Goal: Complete application form

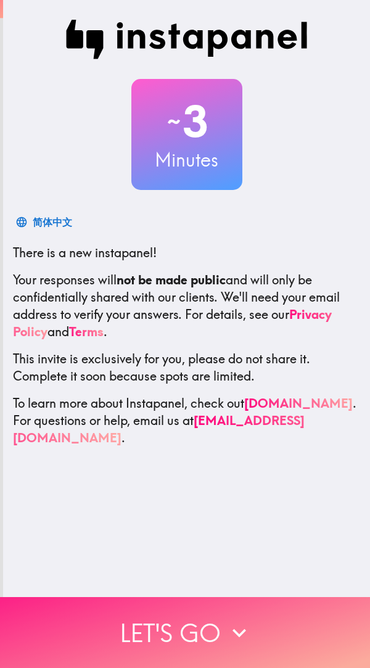
click at [228, 619] on icon "button" at bounding box center [239, 632] width 27 height 27
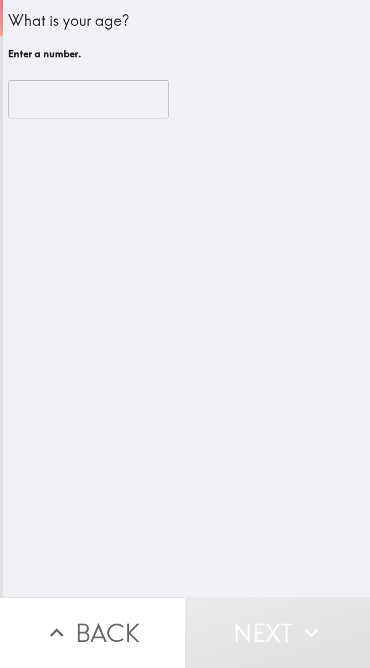
click at [125, 98] on input "number" at bounding box center [88, 99] width 161 height 38
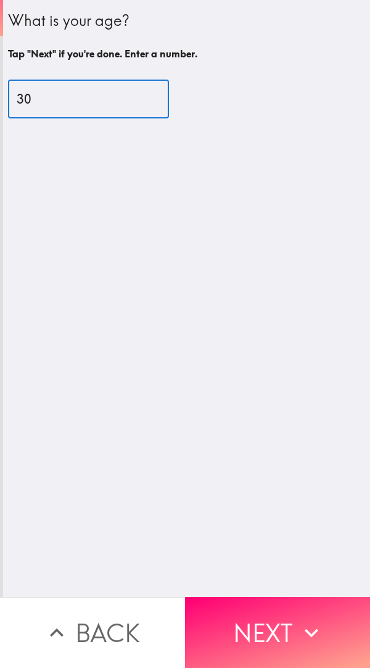
type input "30"
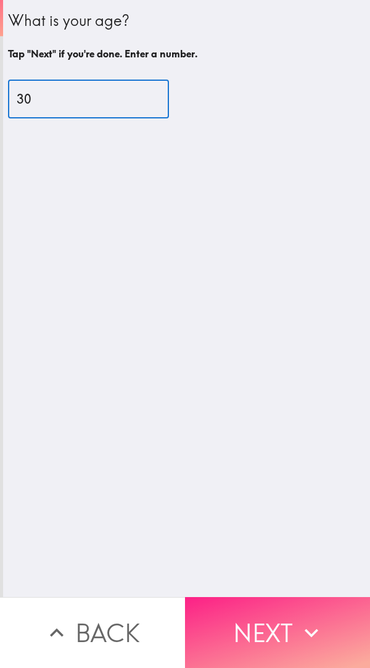
click at [251, 617] on button "Next" at bounding box center [277, 632] width 185 height 71
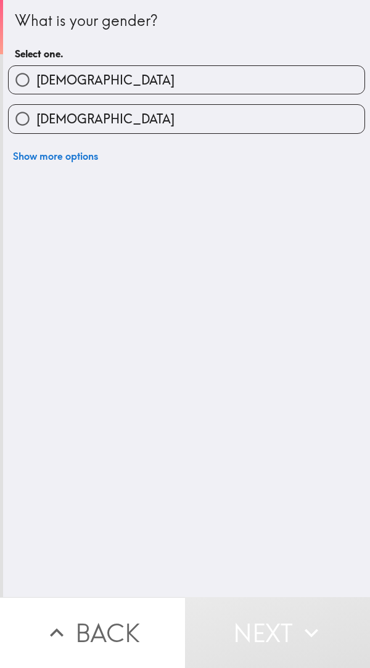
click at [65, 127] on span "[DEMOGRAPHIC_DATA]" at bounding box center [105, 118] width 138 height 17
click at [36, 127] on input "[DEMOGRAPHIC_DATA]" at bounding box center [23, 119] width 28 height 28
radio input "true"
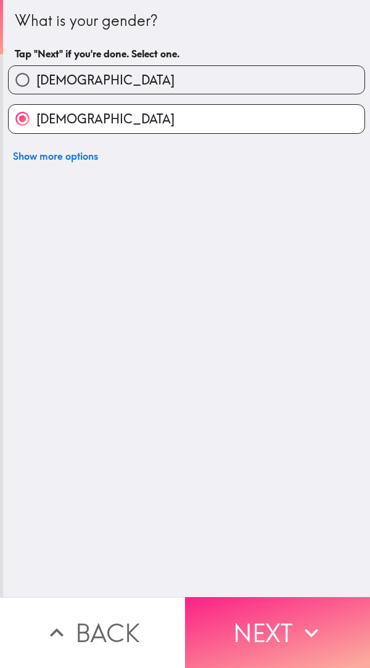
click at [276, 625] on button "Next" at bounding box center [277, 632] width 185 height 71
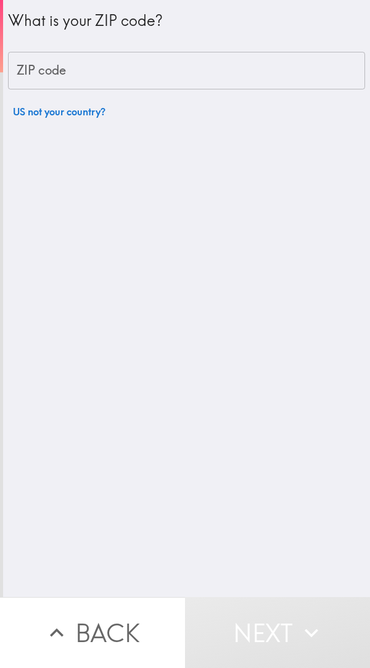
click at [75, 74] on input "ZIP code" at bounding box center [186, 71] width 357 height 38
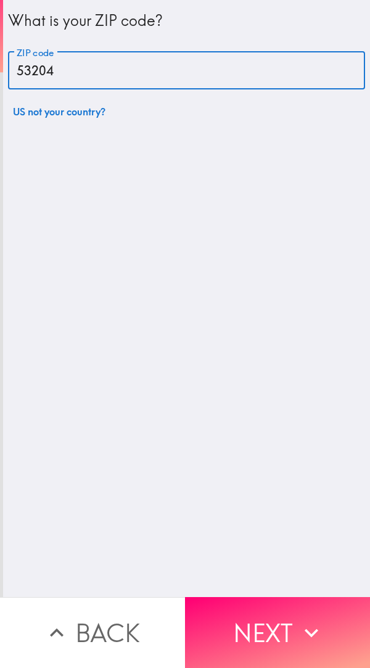
type input "53204"
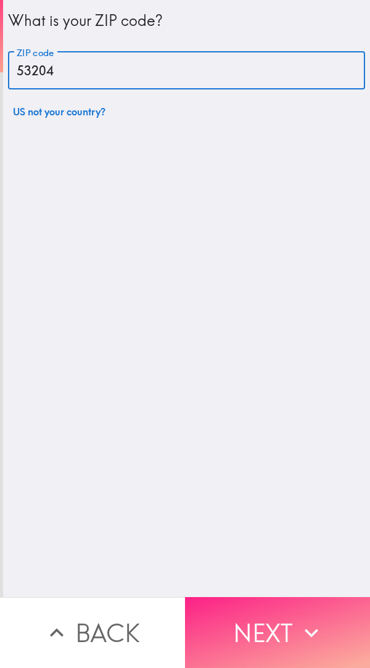
click at [259, 620] on button "Next" at bounding box center [277, 632] width 185 height 71
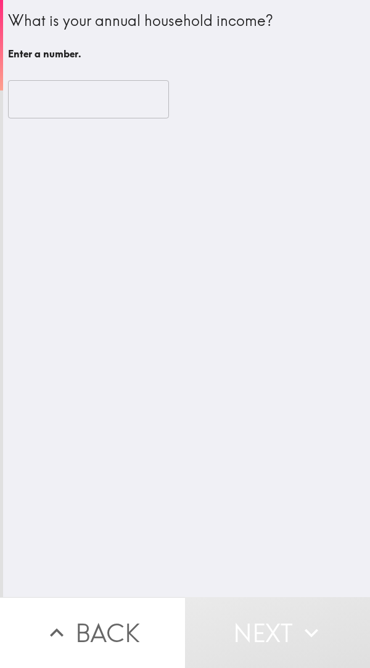
click at [101, 125] on div "​" at bounding box center [186, 99] width 357 height 68
click at [81, 114] on input "number" at bounding box center [88, 99] width 161 height 38
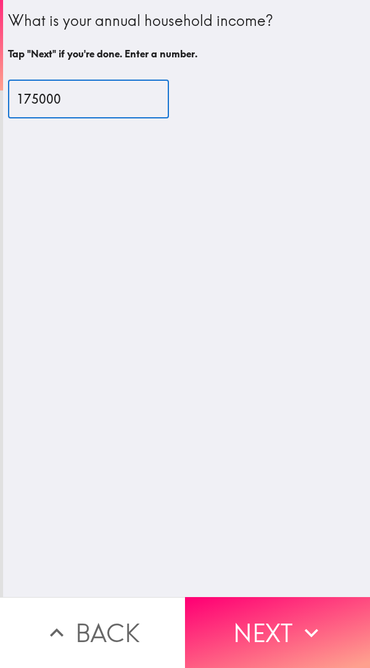
type input "175000"
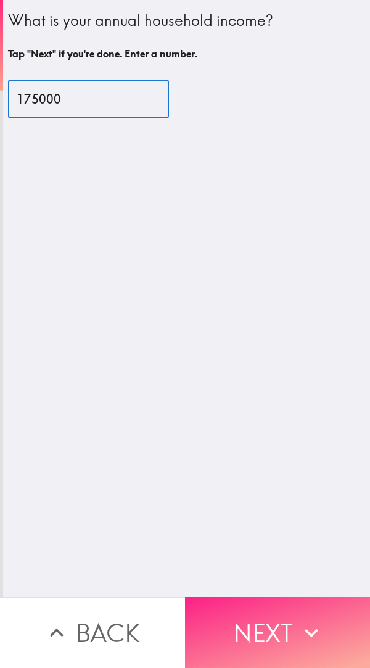
click at [287, 609] on button "Next" at bounding box center [277, 632] width 185 height 71
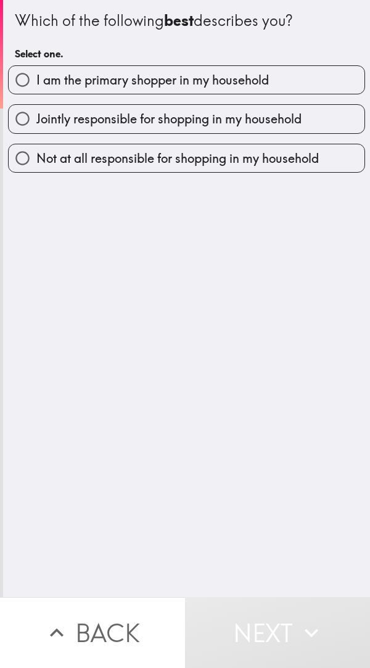
click at [258, 89] on label "I am the primary shopper in my household" at bounding box center [187, 80] width 356 height 28
click at [36, 89] on input "I am the primary shopper in my household" at bounding box center [23, 80] width 28 height 28
radio input "true"
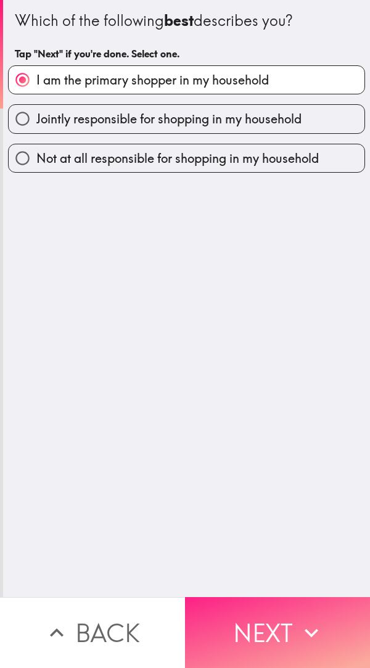
click at [263, 618] on button "Next" at bounding box center [277, 632] width 185 height 71
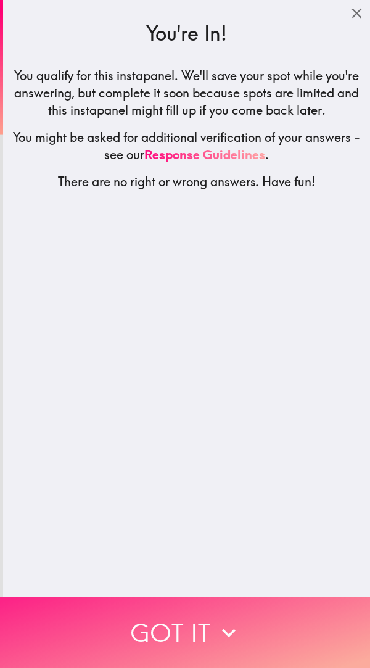
click at [240, 630] on button "Got it" at bounding box center [185, 632] width 370 height 71
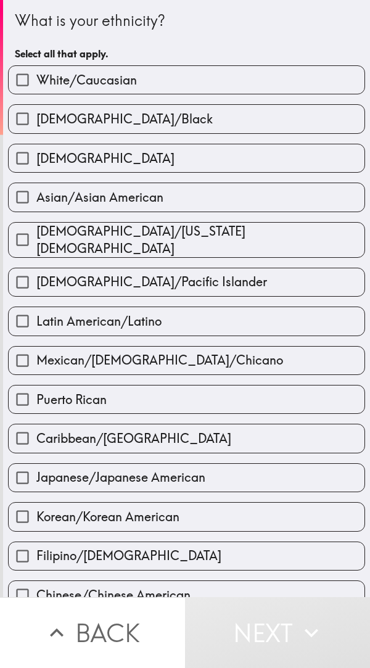
click at [257, 91] on label "White/Caucasian" at bounding box center [187, 80] width 356 height 28
click at [36, 91] on input "White/Caucasian" at bounding box center [23, 80] width 28 height 28
checkbox input "true"
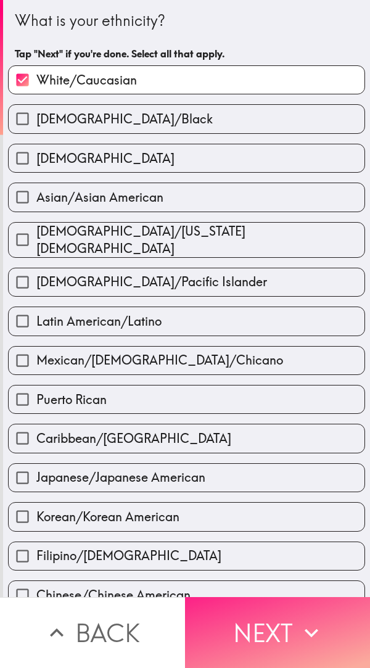
click at [264, 630] on button "Next" at bounding box center [277, 632] width 185 height 71
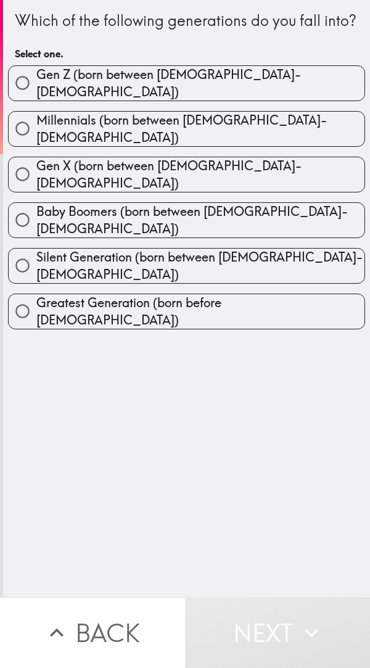
click at [274, 143] on label "Millennials (born between [DEMOGRAPHIC_DATA]-[DEMOGRAPHIC_DATA])" at bounding box center [187, 129] width 356 height 35
click at [36, 142] on input "Millennials (born between [DEMOGRAPHIC_DATA]-[DEMOGRAPHIC_DATA])" at bounding box center [23, 129] width 28 height 28
radio input "true"
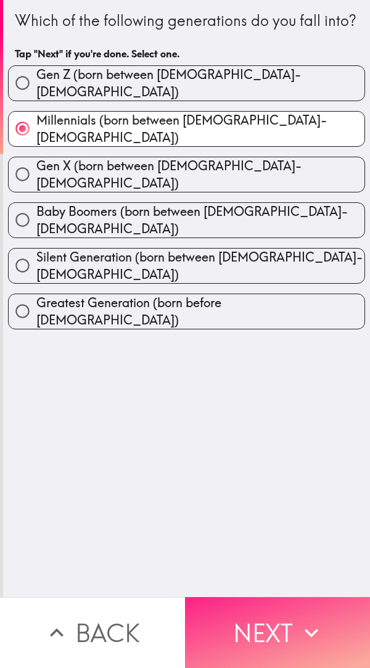
click at [273, 600] on button "Next" at bounding box center [277, 632] width 185 height 71
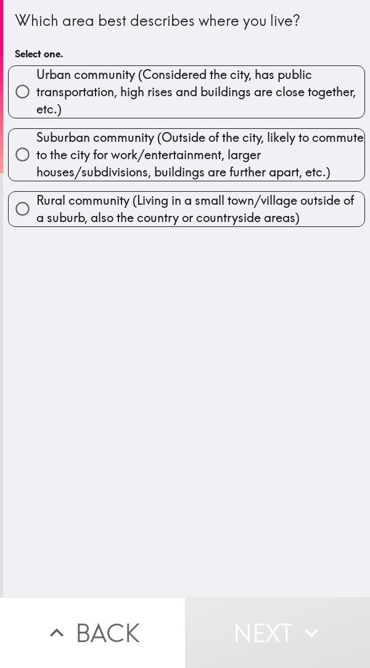
click at [276, 86] on span "Urban community (Considered the city, has public transportation, high rises and…" at bounding box center [200, 92] width 328 height 52
click at [36, 86] on input "Urban community (Considered the city, has public transportation, high rises and…" at bounding box center [23, 92] width 28 height 28
radio input "true"
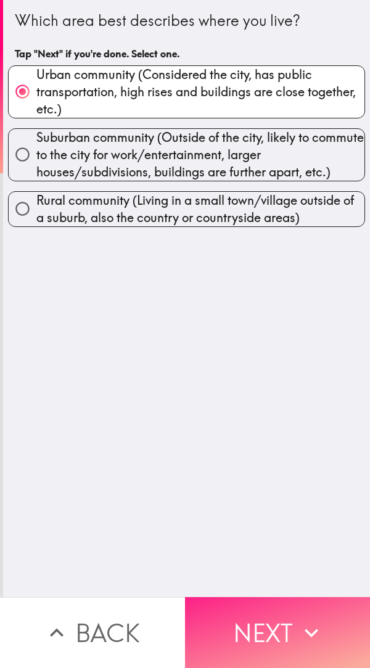
click at [284, 613] on button "Next" at bounding box center [277, 632] width 185 height 71
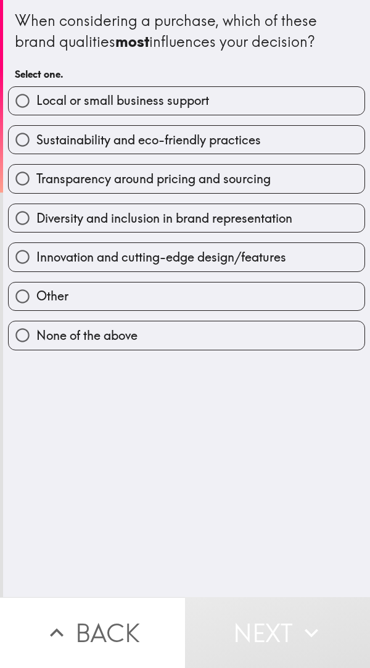
click at [247, 143] on span "Sustainability and eco-friendly practices" at bounding box center [148, 139] width 225 height 17
click at [36, 143] on input "Sustainability and eco-friendly practices" at bounding box center [23, 140] width 28 height 28
radio input "true"
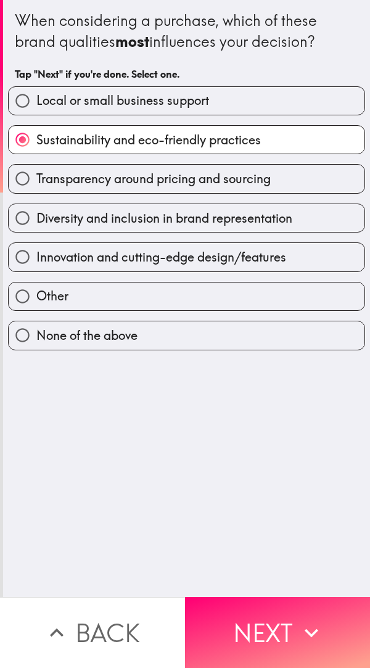
click at [213, 179] on span "Transparency around pricing and sourcing" at bounding box center [153, 178] width 234 height 17
click at [36, 179] on input "Transparency around pricing and sourcing" at bounding box center [23, 179] width 28 height 28
radio input "true"
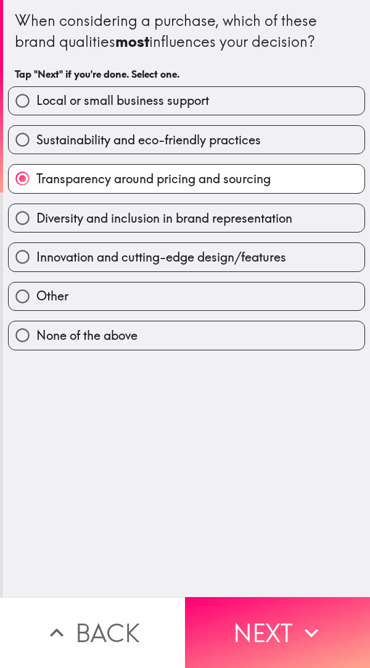
click at [241, 142] on span "Sustainability and eco-friendly practices" at bounding box center [148, 139] width 225 height 17
click at [36, 142] on input "Sustainability and eco-friendly practices" at bounding box center [23, 140] width 28 height 28
radio input "true"
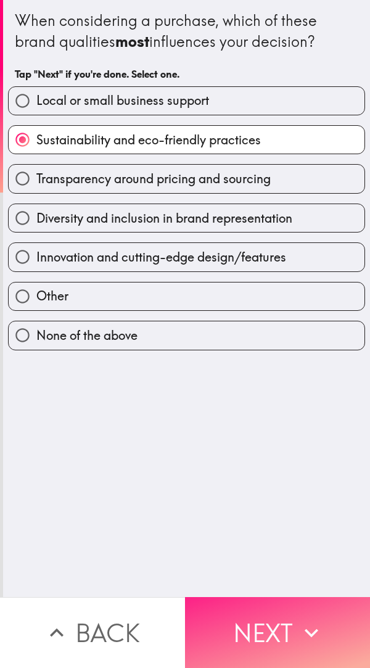
click at [284, 612] on button "Next" at bounding box center [277, 632] width 185 height 71
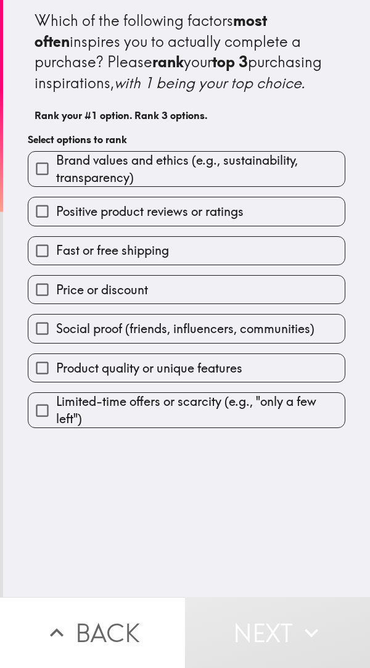
click at [226, 183] on span "Brand values and ethics (e.g., sustainability, transparency)" at bounding box center [200, 169] width 289 height 35
click at [56, 183] on input "Brand values and ethics (e.g., sustainability, transparency)" at bounding box center [42, 169] width 28 height 28
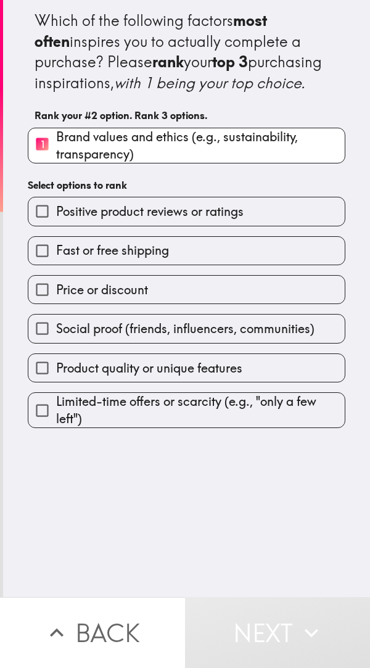
click at [197, 337] on span "Social proof (friends, influencers, communities)" at bounding box center [185, 328] width 258 height 17
click at [56, 342] on input "Social proof (friends, influencers, communities)" at bounding box center [42, 329] width 28 height 28
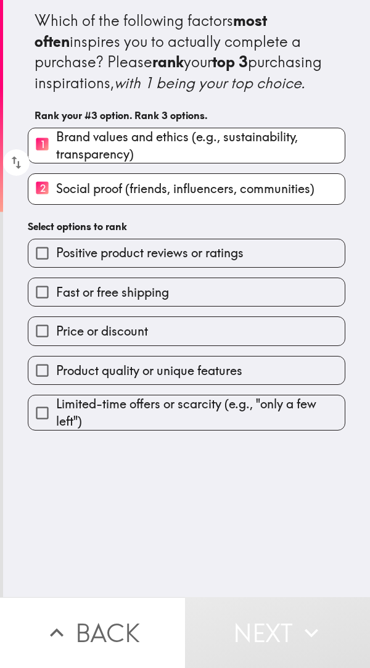
click at [204, 379] on span "Product quality or unique features" at bounding box center [149, 370] width 186 height 17
click at [56, 384] on input "Product quality or unique features" at bounding box center [42, 371] width 28 height 28
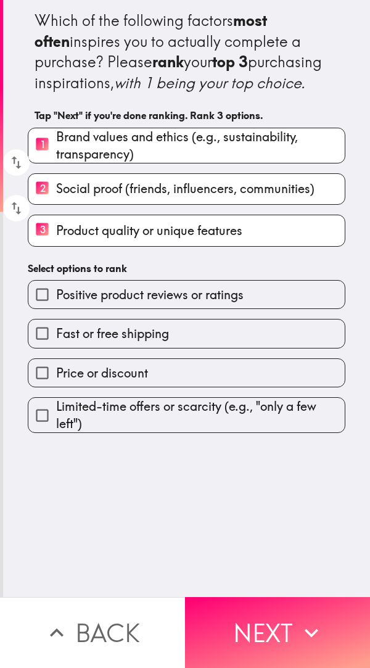
click at [219, 432] on span "Limited-time offers or scarcity (e.g., "only a few left")" at bounding box center [200, 415] width 289 height 35
click at [56, 429] on input "Limited-time offers or scarcity (e.g., "only a few left")" at bounding box center [42, 416] width 28 height 28
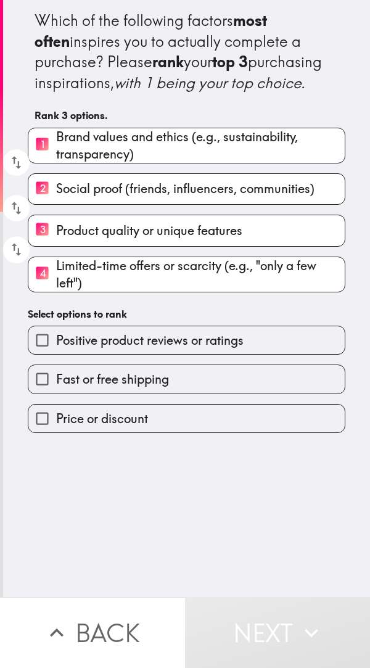
click at [281, 286] on span "Limited-time offers or scarcity (e.g., "only a few left")" at bounding box center [200, 274] width 289 height 35
click at [56, 286] on input "4 Limited-time offers or scarcity (e.g., "only a few left")" at bounding box center [42, 274] width 28 height 30
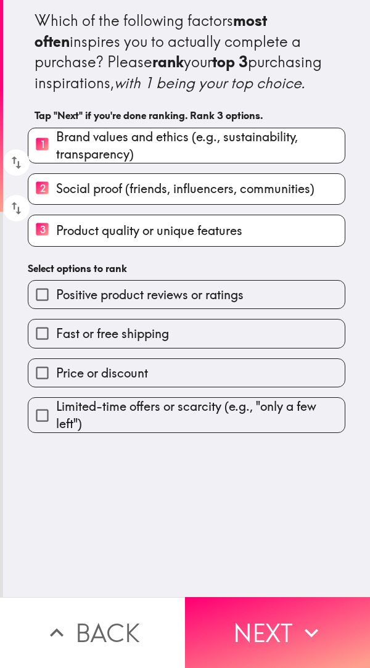
click at [221, 428] on span "Limited-time offers or scarcity (e.g., "only a few left")" at bounding box center [200, 415] width 289 height 35
click at [56, 428] on input "Limited-time offers or scarcity (e.g., "only a few left")" at bounding box center [42, 416] width 28 height 28
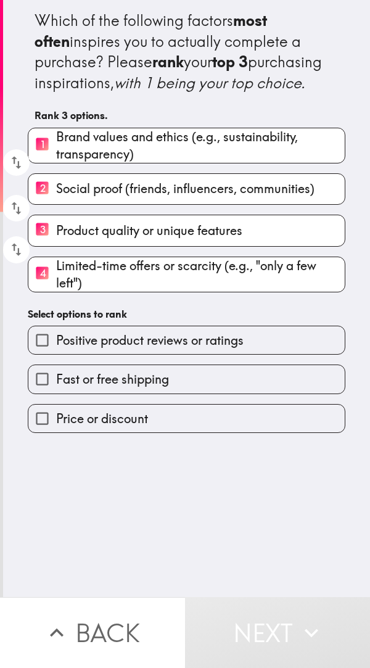
click at [167, 393] on label "Fast or free shipping" at bounding box center [186, 379] width 316 height 28
click at [56, 393] on input "Fast or free shipping" at bounding box center [42, 379] width 28 height 28
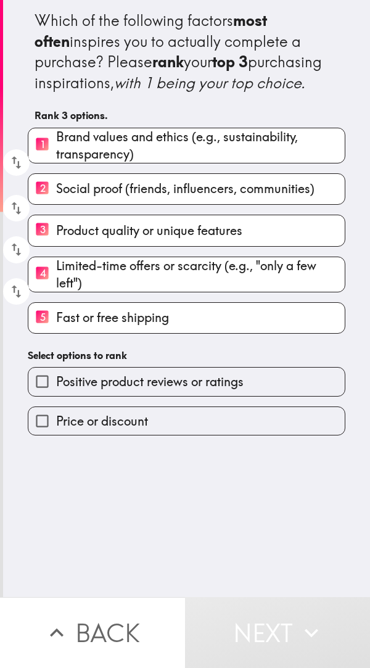
click at [266, 628] on button "Next" at bounding box center [277, 632] width 185 height 71
click at [219, 245] on label "3 Product quality or unique features" at bounding box center [186, 230] width 316 height 30
click at [56, 245] on input "3 Product quality or unique features" at bounding box center [42, 230] width 28 height 30
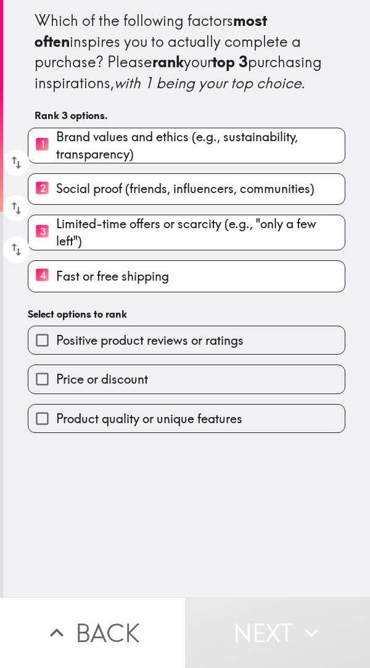
click at [246, 197] on span "Social proof (friends, influencers, communities)" at bounding box center [185, 188] width 258 height 17
click at [56, 204] on input "2 Social proof (friends, influencers, communities)" at bounding box center [42, 189] width 28 height 30
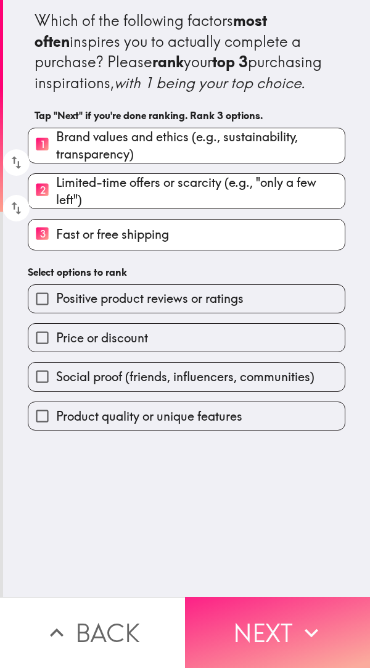
click at [298, 623] on icon "button" at bounding box center [311, 632] width 27 height 27
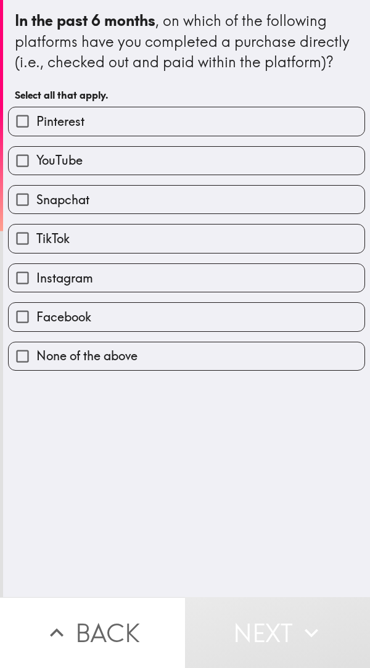
click at [201, 121] on label "Pinterest" at bounding box center [187, 121] width 356 height 28
click at [36, 121] on input "Pinterest" at bounding box center [23, 121] width 28 height 28
checkbox input "true"
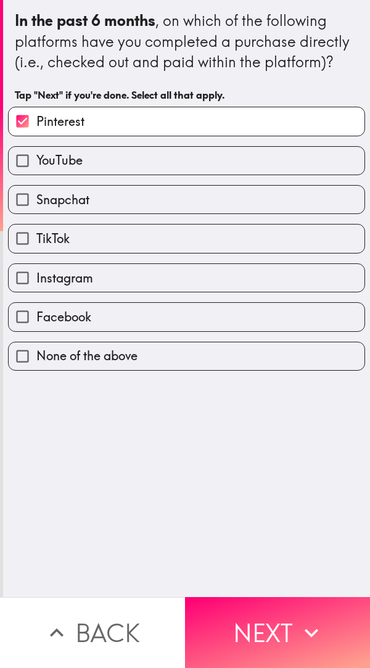
click at [173, 160] on label "YouTube" at bounding box center [187, 161] width 356 height 28
click at [36, 160] on input "YouTube" at bounding box center [23, 161] width 28 height 28
checkbox input "true"
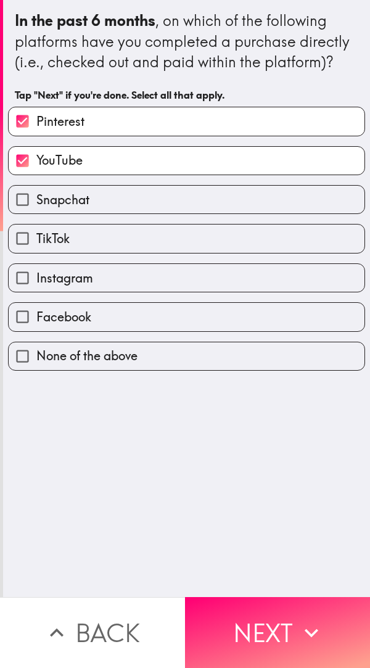
click at [149, 192] on label "Snapchat" at bounding box center [187, 200] width 356 height 28
click at [36, 192] on input "Snapchat" at bounding box center [23, 200] width 28 height 28
checkbox input "true"
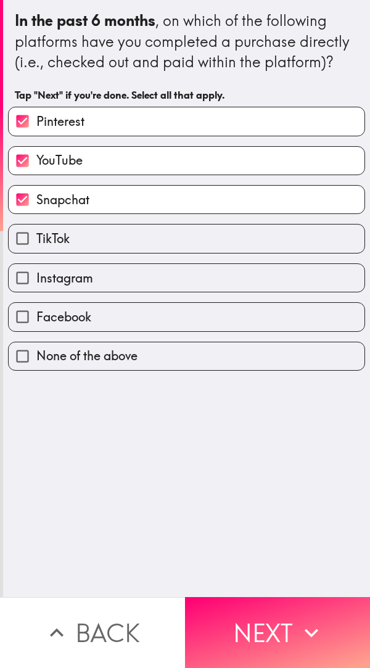
click at [134, 249] on label "TikTok" at bounding box center [187, 239] width 356 height 28
click at [36, 249] on input "TikTok" at bounding box center [23, 239] width 28 height 28
checkbox input "true"
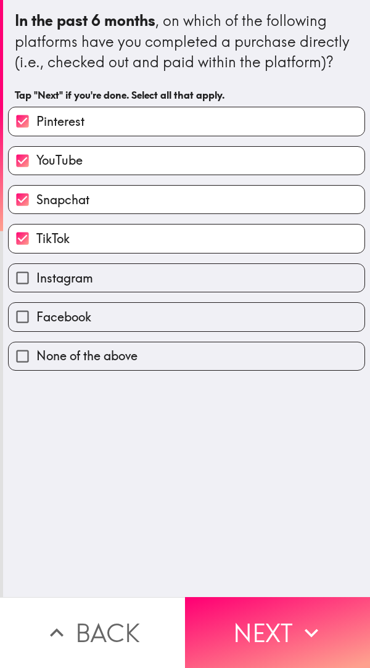
click at [144, 282] on label "Instagram" at bounding box center [187, 278] width 356 height 28
click at [36, 282] on input "Instagram" at bounding box center [23, 278] width 28 height 28
checkbox input "true"
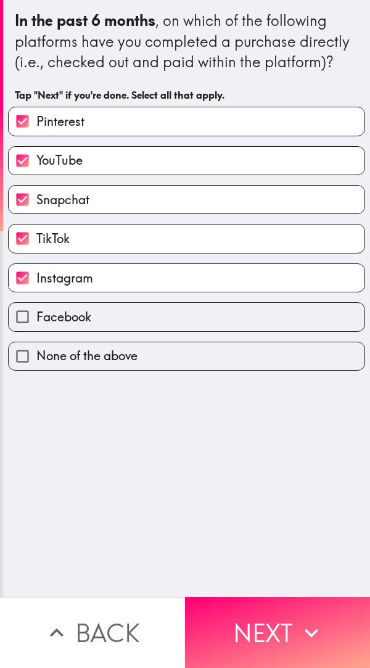
click at [137, 317] on label "Facebook" at bounding box center [187, 317] width 356 height 28
click at [36, 317] on input "Facebook" at bounding box center [23, 317] width 28 height 28
checkbox input "true"
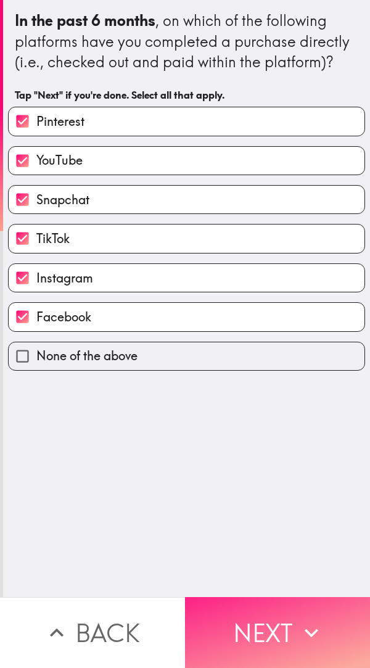
click at [272, 625] on button "Next" at bounding box center [277, 632] width 185 height 71
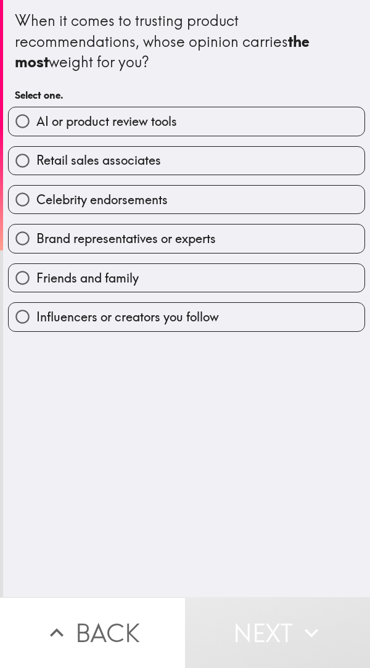
click at [213, 120] on label "AI or product review tools" at bounding box center [187, 121] width 356 height 28
click at [36, 120] on input "AI or product review tools" at bounding box center [23, 121] width 28 height 28
radio input "true"
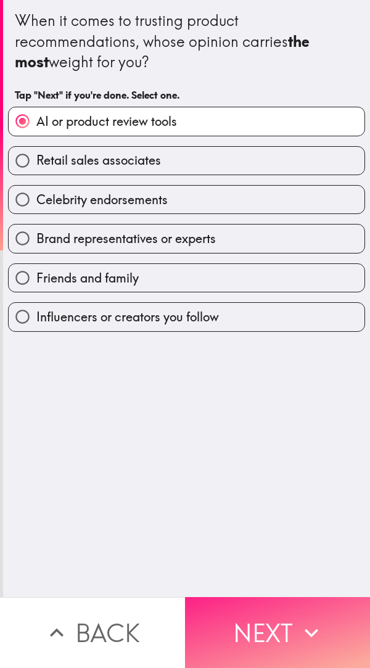
click at [273, 606] on button "Next" at bounding box center [277, 632] width 185 height 71
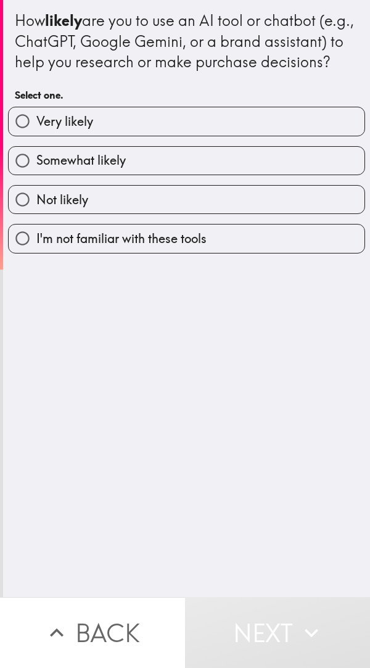
click at [91, 135] on label "Very likely" at bounding box center [187, 121] width 356 height 28
click at [36, 135] on input "Very likely" at bounding box center [23, 121] width 28 height 28
radio input "true"
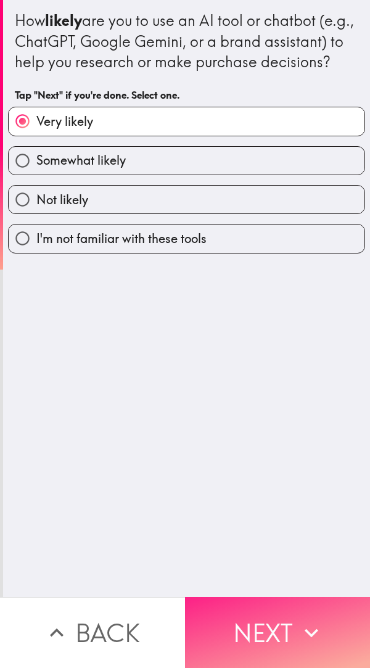
click at [261, 617] on button "Next" at bounding box center [277, 632] width 185 height 71
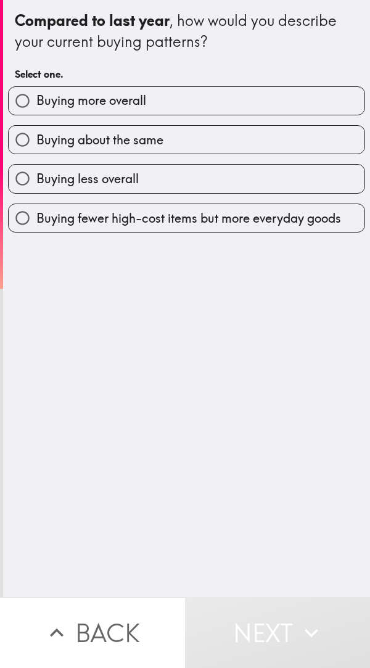
click at [191, 100] on label "Buying more overall" at bounding box center [187, 101] width 356 height 28
click at [36, 100] on input "Buying more overall" at bounding box center [23, 101] width 28 height 28
radio input "true"
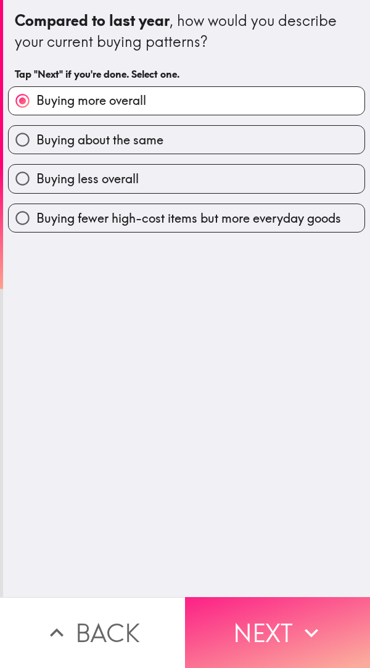
click at [255, 618] on button "Next" at bounding box center [277, 632] width 185 height 71
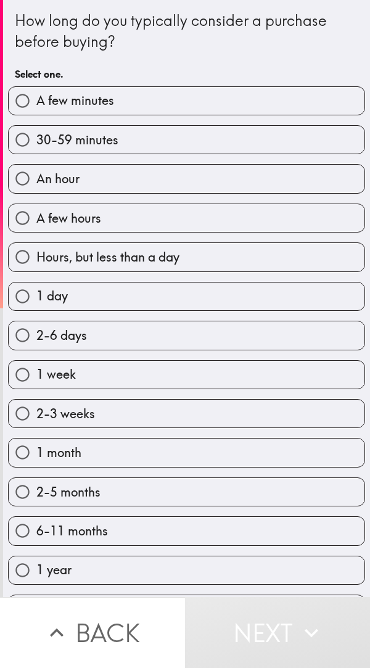
click at [146, 139] on label "30-59 minutes" at bounding box center [187, 140] width 356 height 28
click at [36, 139] on input "30-59 minutes" at bounding box center [23, 140] width 28 height 28
radio input "true"
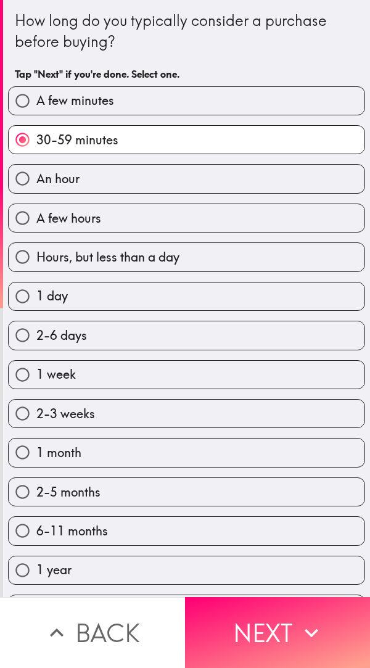
click at [131, 180] on label "An hour" at bounding box center [187, 179] width 356 height 28
click at [36, 180] on input "An hour" at bounding box center [23, 179] width 28 height 28
radio input "true"
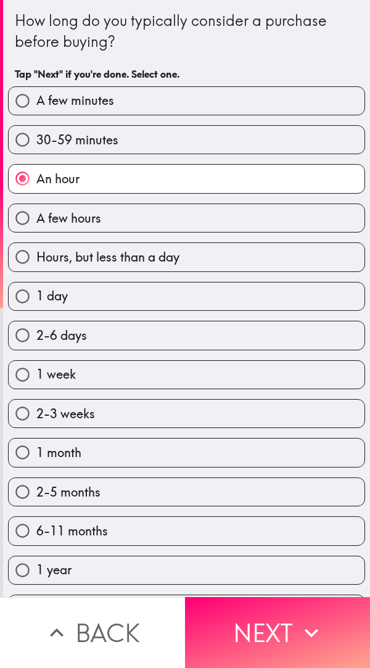
click at [110, 300] on label "1 day" at bounding box center [187, 296] width 356 height 28
click at [36, 300] on input "1 day" at bounding box center [23, 296] width 28 height 28
radio input "true"
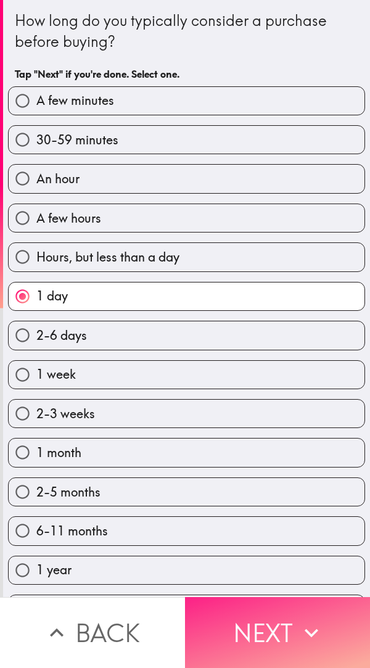
click at [255, 614] on button "Next" at bounding box center [277, 632] width 185 height 71
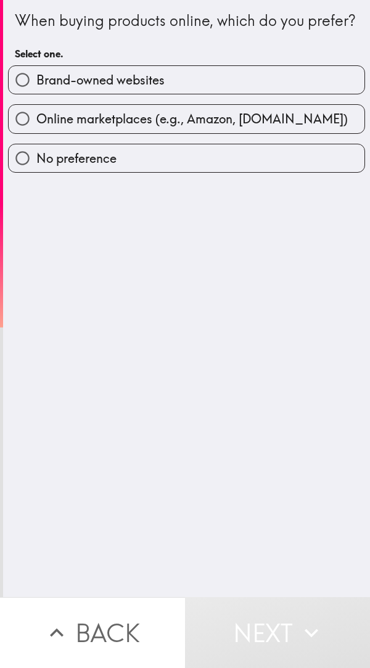
click at [205, 94] on label "Brand-owned websites" at bounding box center [187, 80] width 356 height 28
click at [36, 94] on input "Brand-owned websites" at bounding box center [23, 80] width 28 height 28
radio input "true"
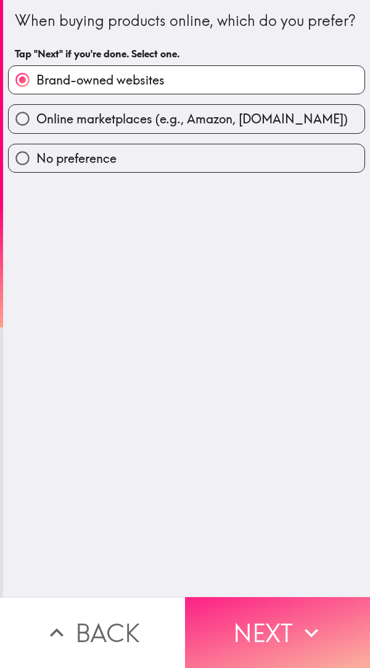
click at [273, 619] on button "Next" at bounding box center [277, 632] width 185 height 71
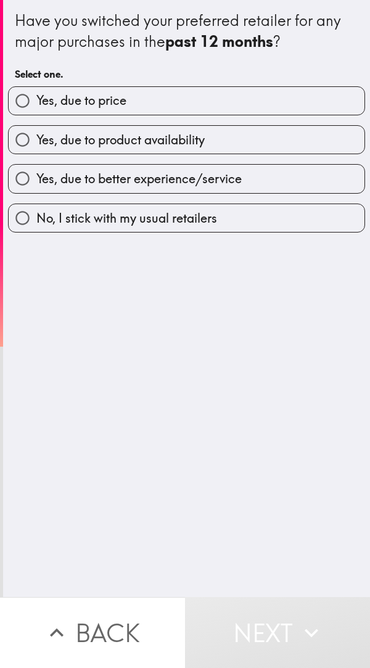
click at [221, 136] on label "Yes, due to product availability" at bounding box center [187, 140] width 356 height 28
click at [36, 136] on input "Yes, due to product availability" at bounding box center [23, 140] width 28 height 28
radio input "true"
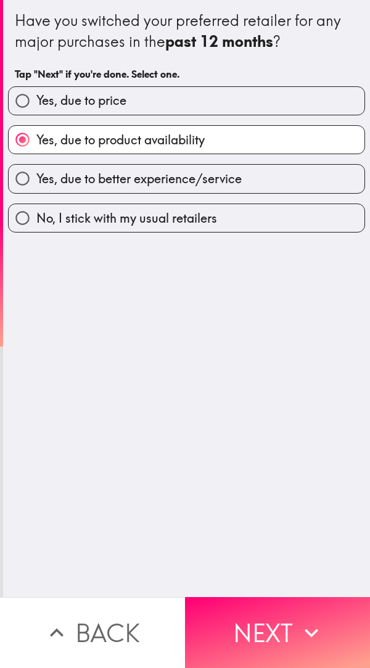
click at [250, 181] on label "Yes, due to better experience/service" at bounding box center [187, 179] width 356 height 28
click at [36, 181] on input "Yes, due to better experience/service" at bounding box center [23, 179] width 28 height 28
radio input "true"
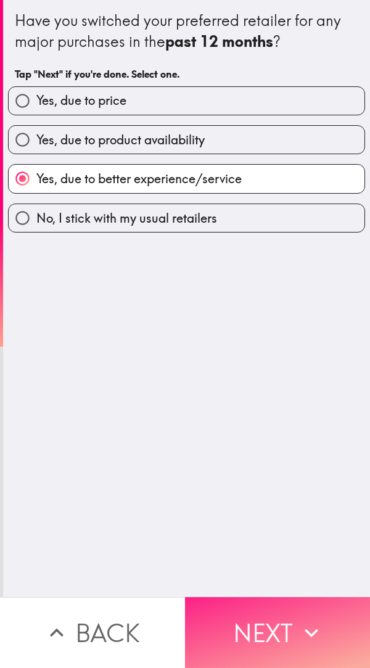
click at [262, 618] on button "Next" at bounding box center [277, 632] width 185 height 71
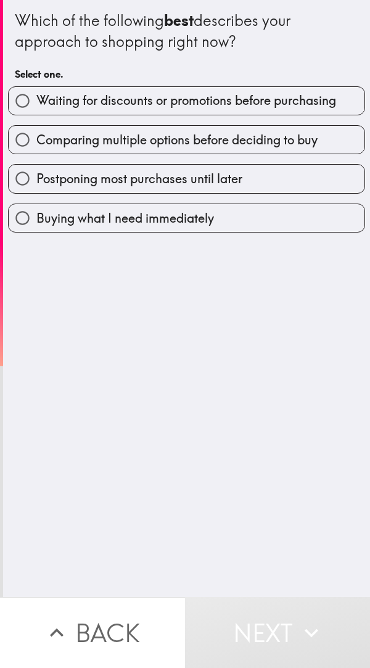
click at [223, 169] on label "Postponing most purchases until later" at bounding box center [187, 179] width 356 height 28
click at [36, 169] on input "Postponing most purchases until later" at bounding box center [23, 179] width 28 height 28
radio input "true"
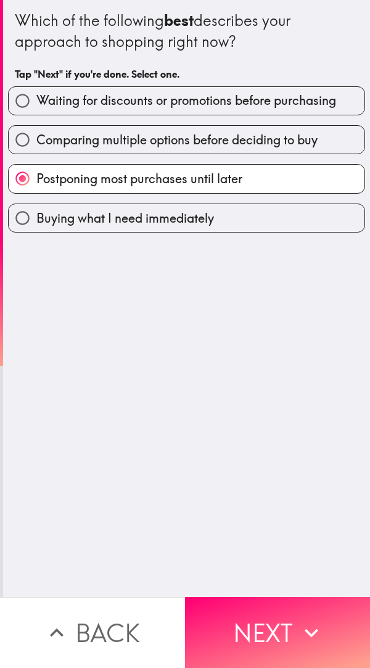
click at [274, 139] on span "Comparing multiple options before deciding to buy" at bounding box center [176, 139] width 281 height 17
click at [36, 139] on input "Comparing multiple options before deciding to buy" at bounding box center [23, 140] width 28 height 28
radio input "true"
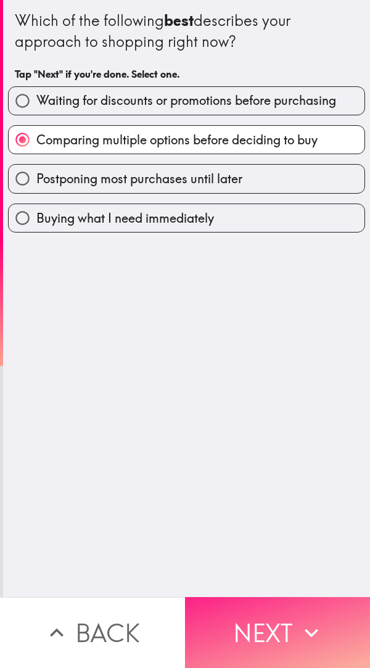
click at [266, 620] on button "Next" at bounding box center [277, 632] width 185 height 71
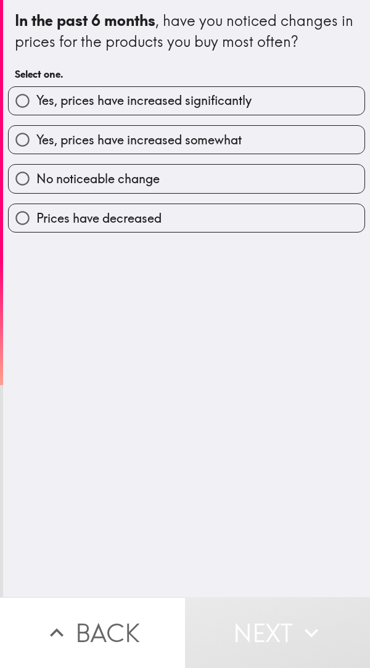
click at [258, 107] on label "Yes, prices have increased significantly" at bounding box center [187, 101] width 356 height 28
click at [36, 107] on input "Yes, prices have increased significantly" at bounding box center [23, 101] width 28 height 28
radio input "true"
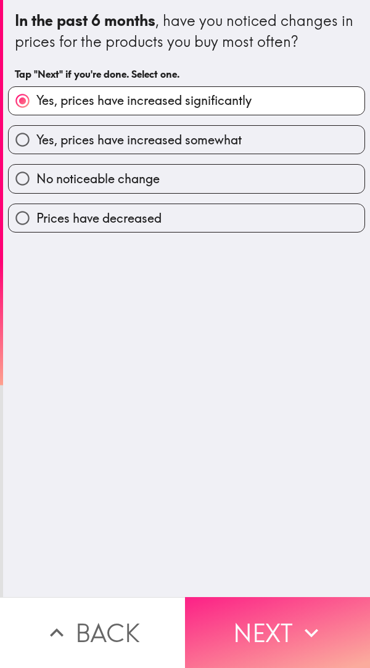
click at [276, 622] on button "Next" at bounding box center [277, 632] width 185 height 71
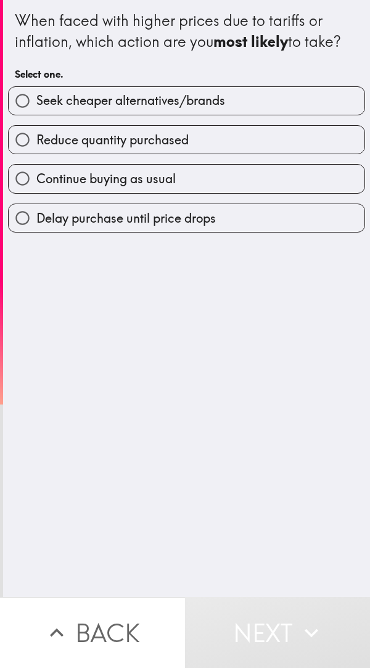
click at [196, 149] on label "Reduce quantity purchased" at bounding box center [187, 140] width 356 height 28
click at [36, 149] on input "Reduce quantity purchased" at bounding box center [23, 140] width 28 height 28
radio input "true"
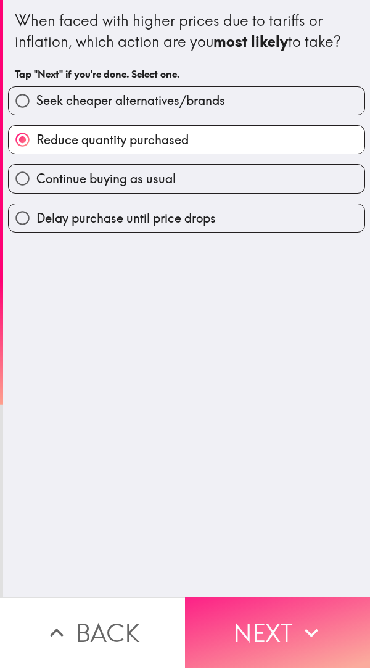
click at [252, 621] on button "Next" at bounding box center [277, 632] width 185 height 71
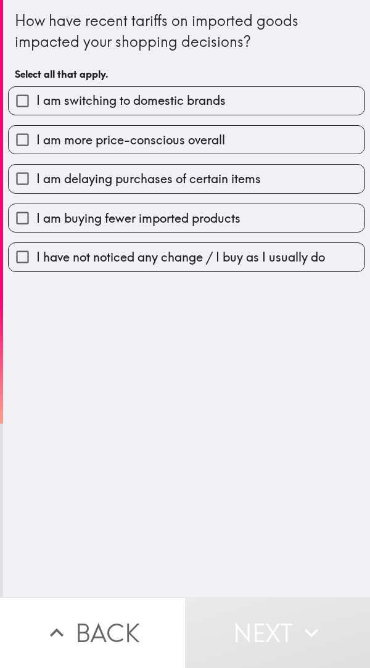
click at [220, 181] on span "I am delaying purchases of certain items" at bounding box center [148, 178] width 225 height 17
click at [36, 181] on input "I am delaying purchases of certain items" at bounding box center [23, 179] width 28 height 28
checkbox input "true"
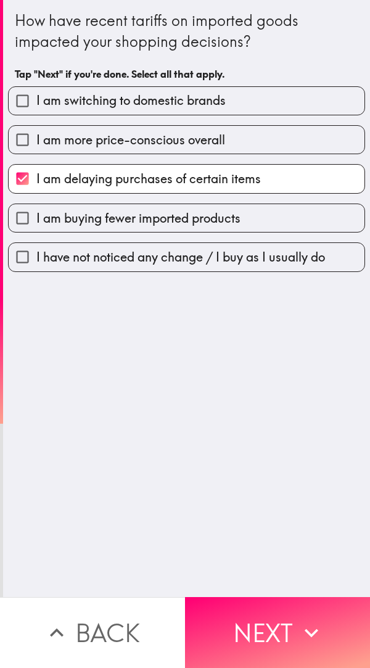
click at [229, 149] on label "I am more price-conscious overall" at bounding box center [187, 140] width 356 height 28
click at [36, 149] on input "I am more price-conscious overall" at bounding box center [23, 140] width 28 height 28
checkbox input "true"
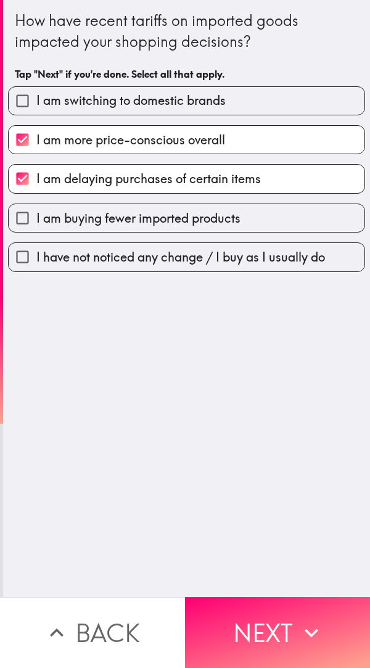
click at [233, 107] on label "I am switching to domestic brands" at bounding box center [187, 101] width 356 height 28
click at [36, 107] on input "I am switching to domestic brands" at bounding box center [23, 101] width 28 height 28
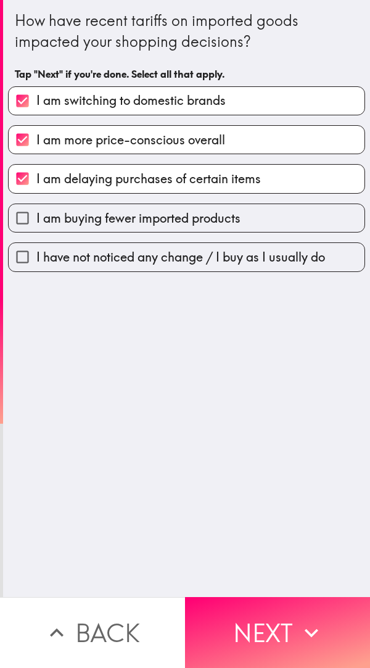
click at [239, 106] on label "I am switching to domestic brands" at bounding box center [187, 101] width 356 height 28
click at [36, 106] on input "I am switching to domestic brands" at bounding box center [23, 101] width 28 height 28
checkbox input "false"
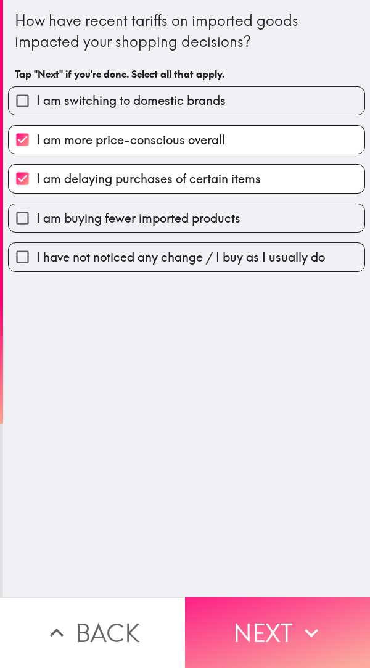
click at [262, 633] on button "Next" at bounding box center [277, 632] width 185 height 71
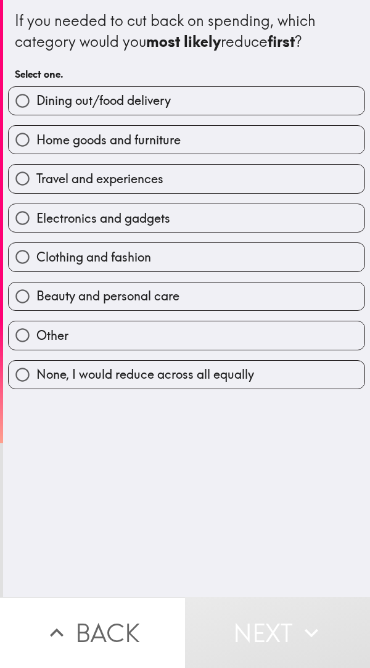
click at [206, 136] on label "Home goods and furniture" at bounding box center [187, 140] width 356 height 28
click at [36, 136] on input "Home goods and furniture" at bounding box center [23, 140] width 28 height 28
radio input "true"
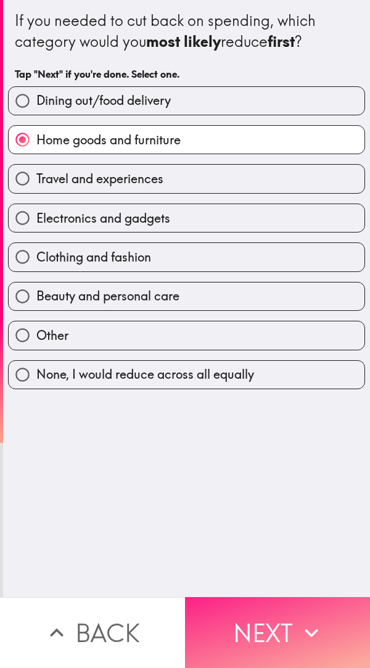
click at [275, 606] on button "Next" at bounding box center [277, 632] width 185 height 71
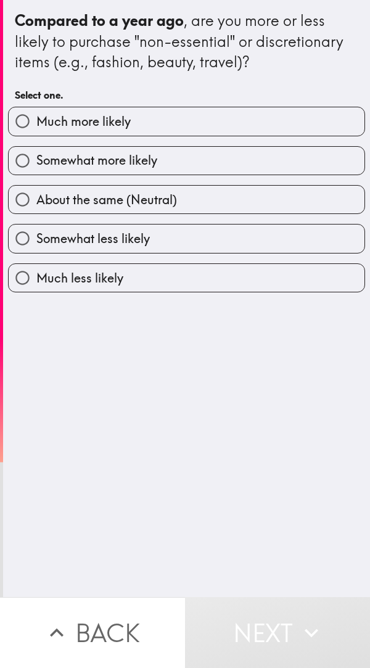
click at [161, 168] on label "Somewhat more likely" at bounding box center [187, 161] width 356 height 28
click at [36, 168] on input "Somewhat more likely" at bounding box center [23, 161] width 28 height 28
radio input "true"
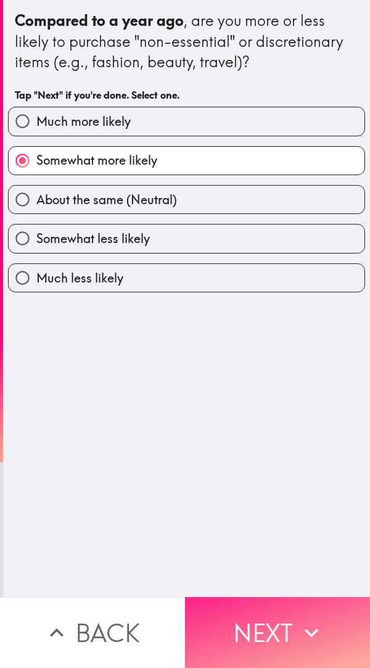
click at [272, 638] on button "Next" at bounding box center [277, 632] width 185 height 71
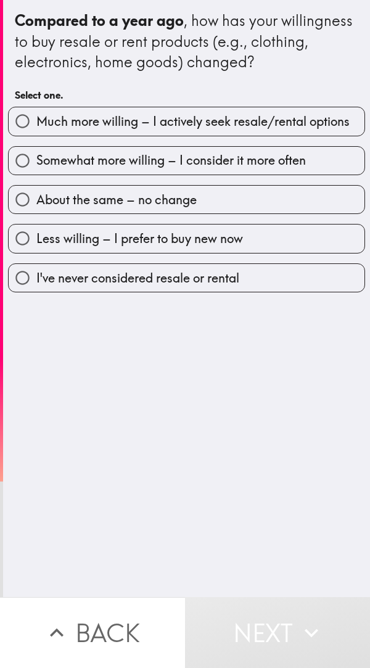
click at [230, 124] on span "Much more willing – I actively seek resale/rental options" at bounding box center [192, 121] width 313 height 17
click at [36, 124] on input "Much more willing – I actively seek resale/rental options" at bounding box center [23, 121] width 28 height 28
radio input "true"
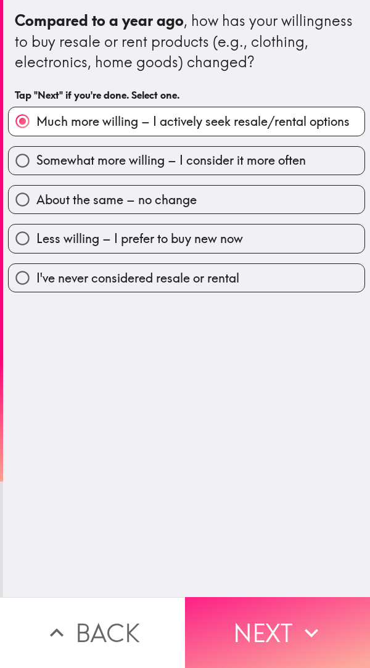
click at [275, 620] on button "Next" at bounding box center [277, 632] width 185 height 71
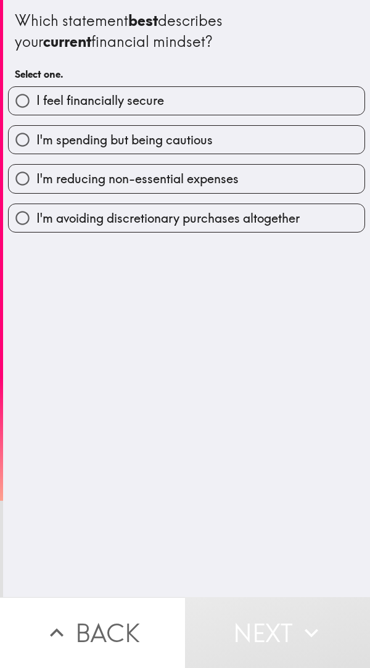
click at [188, 99] on label "I feel financially secure" at bounding box center [187, 101] width 356 height 28
click at [36, 99] on input "I feel financially secure" at bounding box center [23, 101] width 28 height 28
radio input "true"
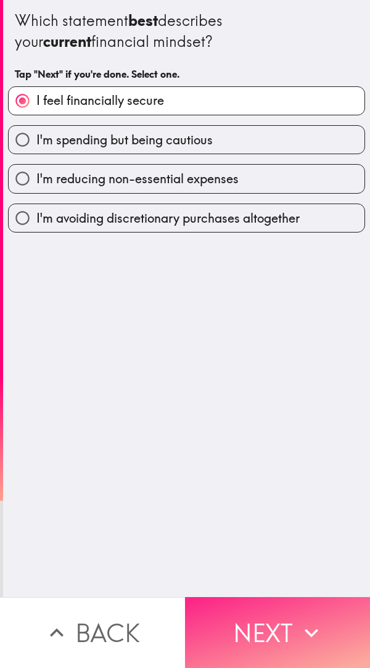
click at [287, 632] on button "Next" at bounding box center [277, 632] width 185 height 71
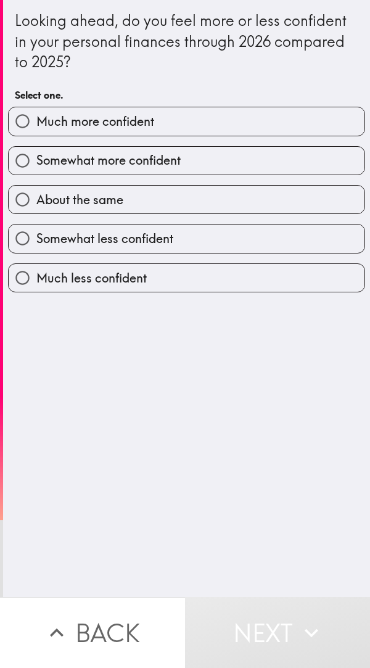
click at [200, 110] on label "Much more confident" at bounding box center [187, 121] width 356 height 28
click at [36, 110] on input "Much more confident" at bounding box center [23, 121] width 28 height 28
radio input "true"
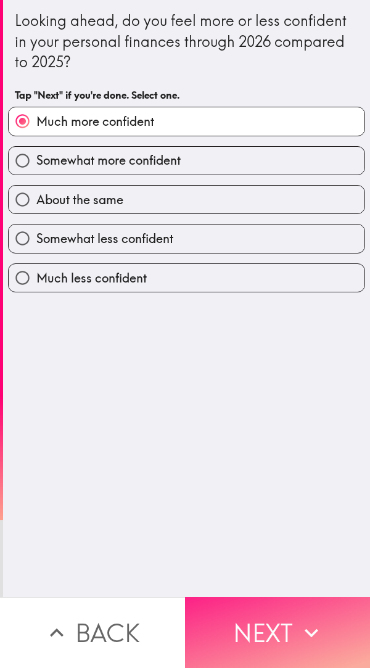
click at [259, 625] on button "Next" at bounding box center [277, 632] width 185 height 71
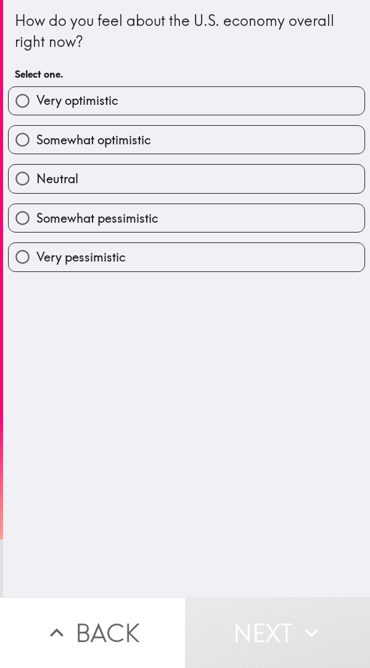
click at [142, 168] on label "Neutral" at bounding box center [187, 179] width 356 height 28
click at [36, 168] on input "Neutral" at bounding box center [23, 179] width 28 height 28
radio input "true"
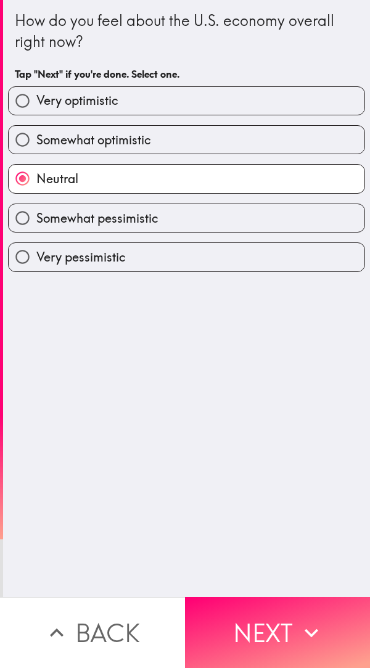
click at [157, 148] on label "Somewhat optimistic" at bounding box center [187, 140] width 356 height 28
click at [36, 148] on input "Somewhat optimistic" at bounding box center [23, 140] width 28 height 28
radio input "true"
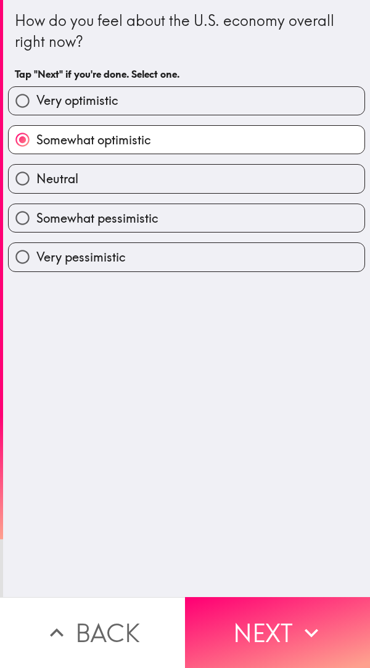
click at [183, 102] on label "Very optimistic" at bounding box center [187, 101] width 356 height 28
click at [36, 102] on input "Very optimistic" at bounding box center [23, 101] width 28 height 28
radio input "true"
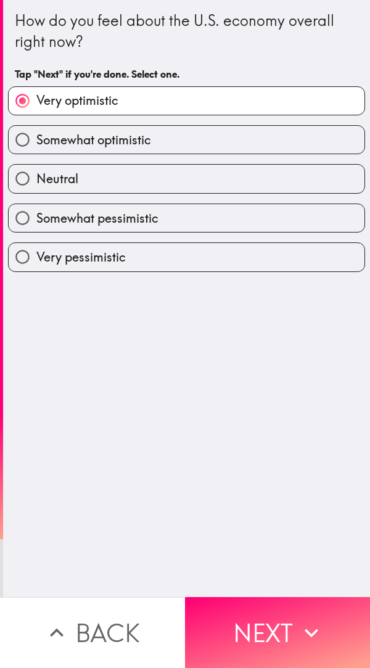
click at [150, 253] on label "Very pessimistic" at bounding box center [187, 257] width 356 height 28
click at [36, 253] on input "Very pessimistic" at bounding box center [23, 257] width 28 height 28
radio input "true"
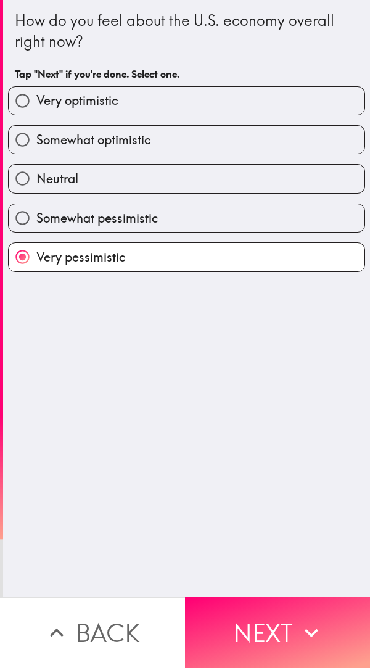
click at [190, 105] on label "Very optimistic" at bounding box center [187, 101] width 356 height 28
click at [36, 105] on input "Very optimistic" at bounding box center [23, 101] width 28 height 28
radio input "true"
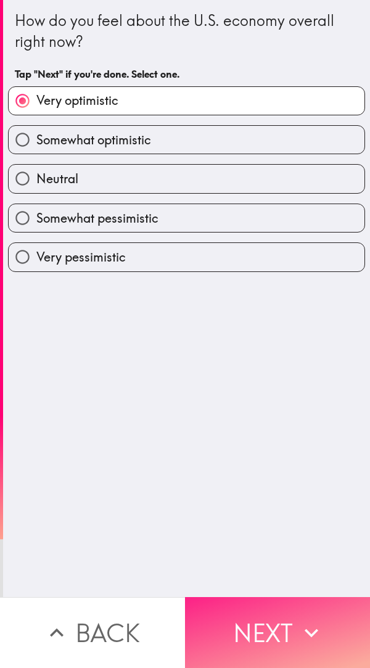
click at [278, 609] on button "Next" at bounding box center [277, 632] width 185 height 71
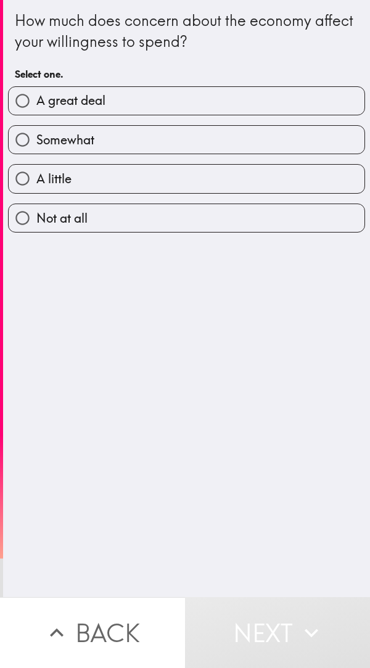
click at [149, 101] on label "A great deal" at bounding box center [187, 101] width 356 height 28
click at [36, 101] on input "A great deal" at bounding box center [23, 101] width 28 height 28
radio input "true"
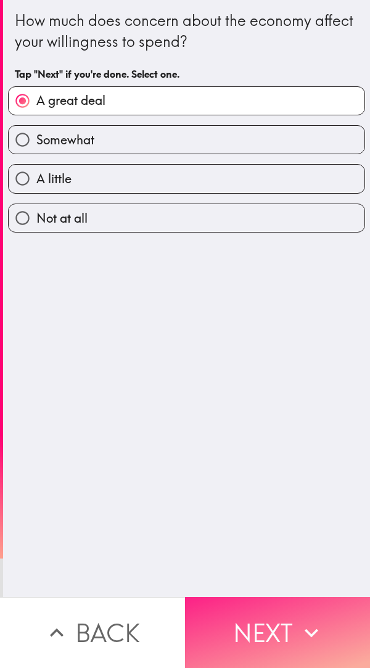
click at [280, 626] on button "Next" at bounding box center [277, 632] width 185 height 71
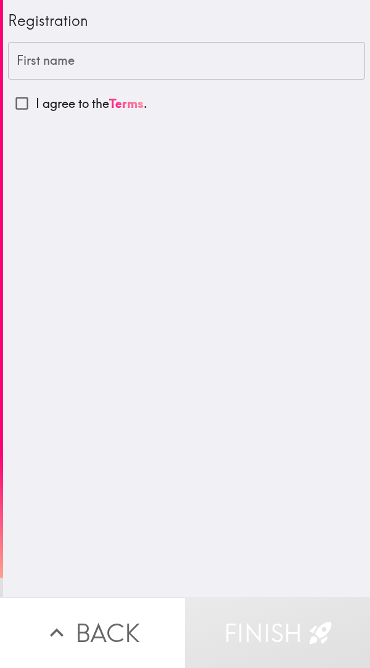
click at [94, 65] on input "First name" at bounding box center [186, 61] width 357 height 38
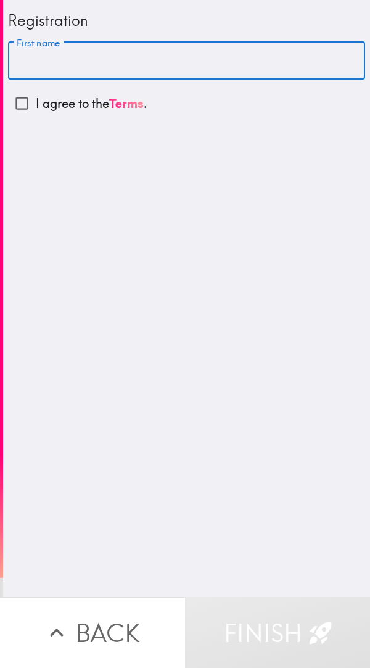
click at [62, 100] on p "I agree to the Terms ." at bounding box center [92, 103] width 112 height 17
click at [36, 100] on input "I agree to the Terms ." at bounding box center [22, 103] width 28 height 28
checkbox input "true"
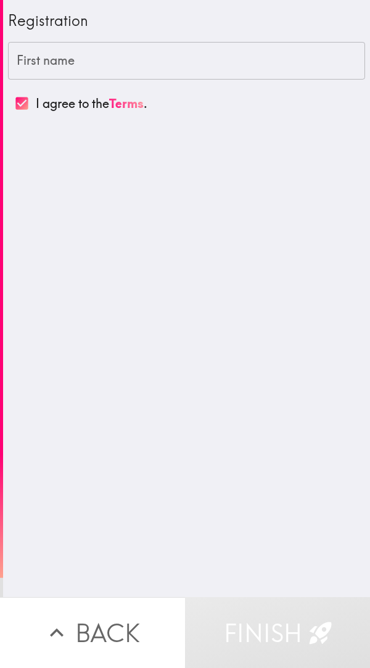
click at [72, 65] on input "First name" at bounding box center [186, 61] width 357 height 38
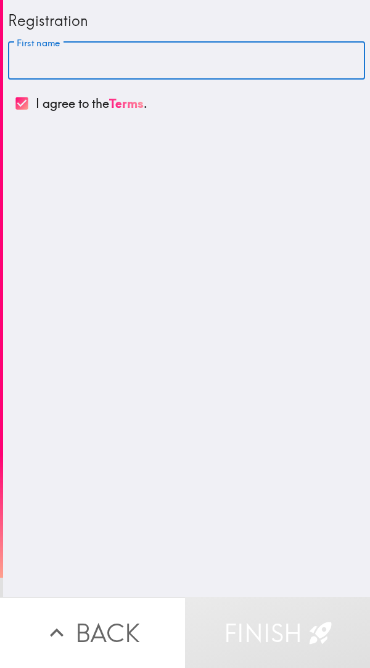
click at [65, 66] on input "First name" at bounding box center [186, 61] width 357 height 38
click at [78, 55] on input "First name" at bounding box center [186, 61] width 357 height 38
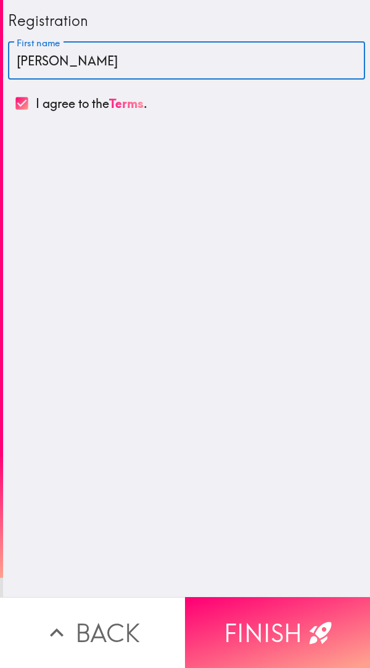
type input "[PERSON_NAME]"
click at [185, 310] on div "Registration First name [PERSON_NAME] First name I agree to the Terms ." at bounding box center [186, 298] width 367 height 597
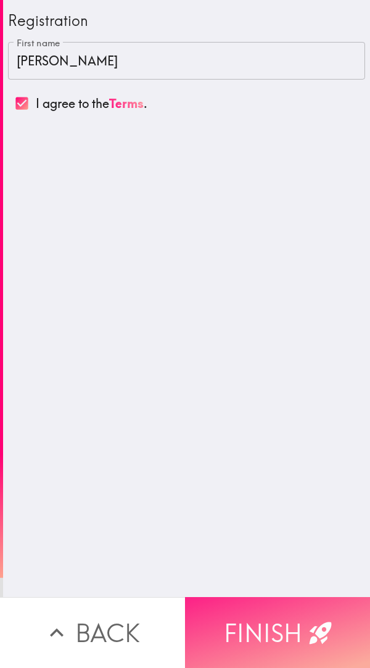
click at [254, 608] on button "Finish" at bounding box center [277, 632] width 185 height 71
